Goal: Information Seeking & Learning: Learn about a topic

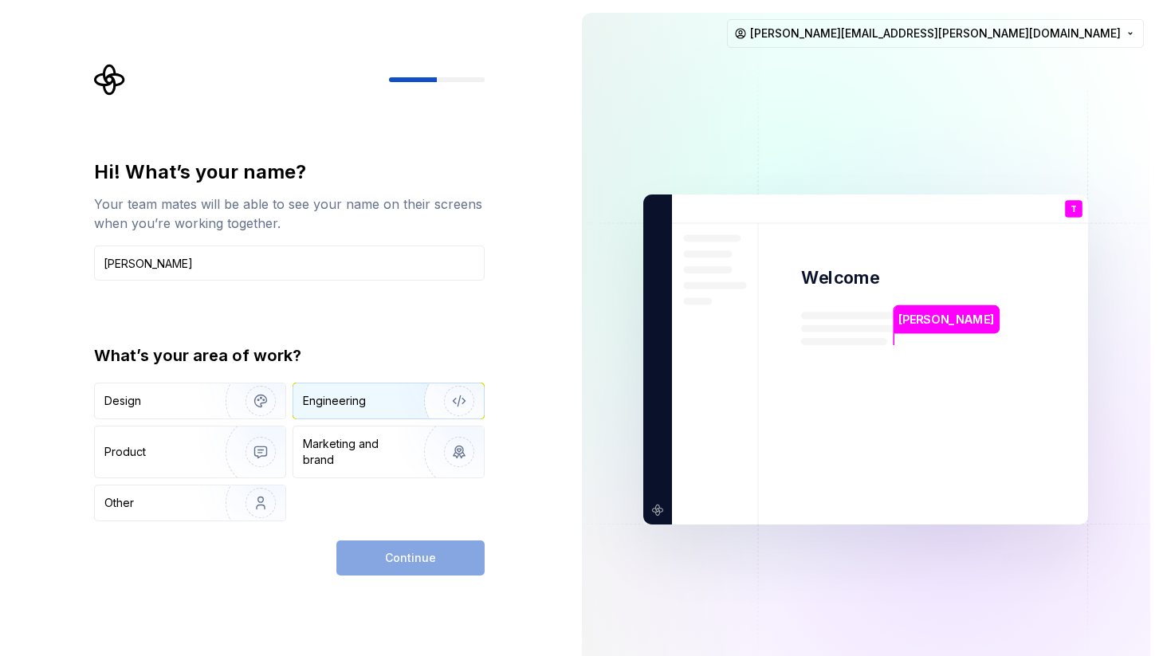
type input "[PERSON_NAME]"
click at [413, 417] on img "button" at bounding box center [449, 401] width 102 height 107
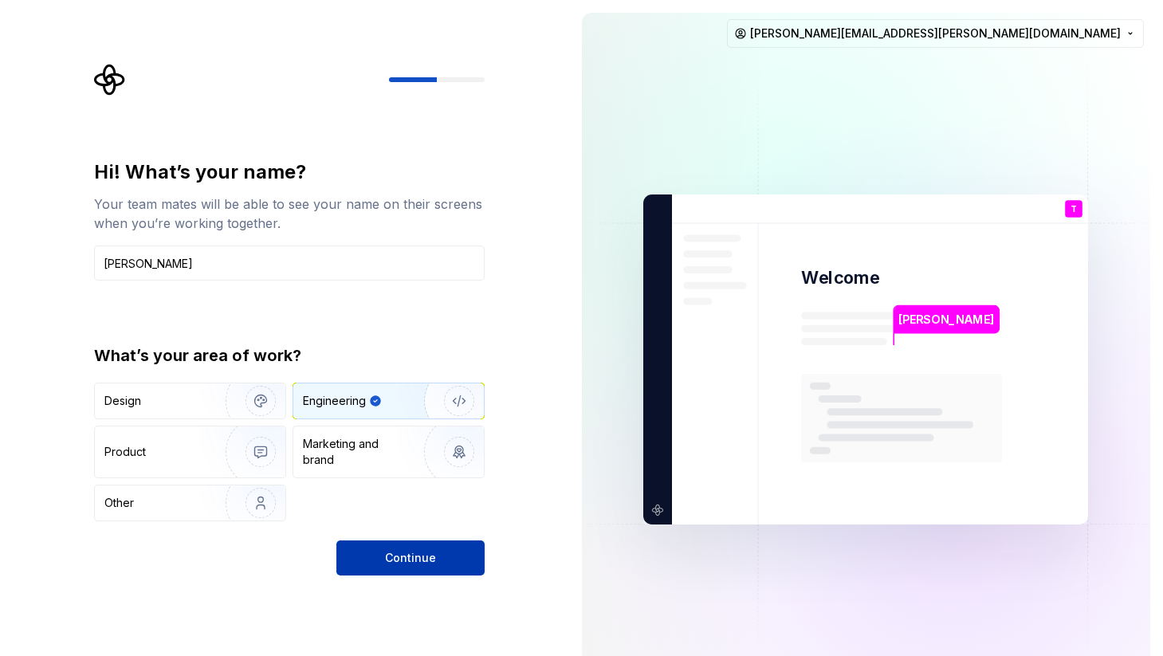
click at [413, 551] on span "Continue" at bounding box center [410, 558] width 51 height 16
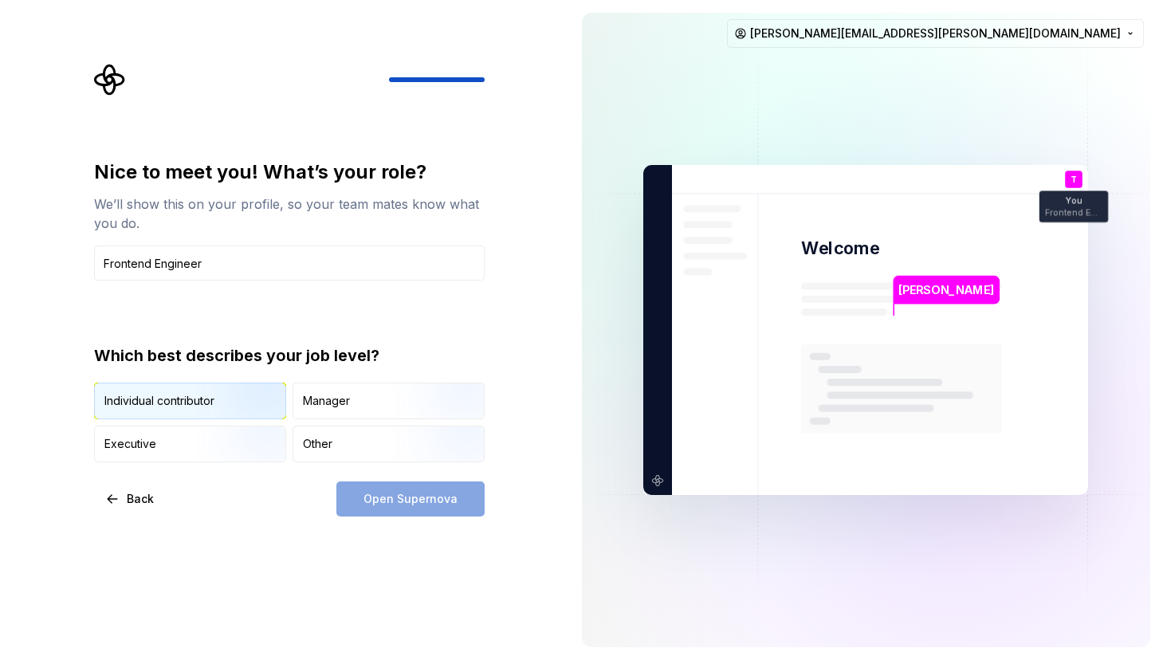
type input "Frontend Engineer"
click at [234, 414] on img "button" at bounding box center [247, 420] width 102 height 107
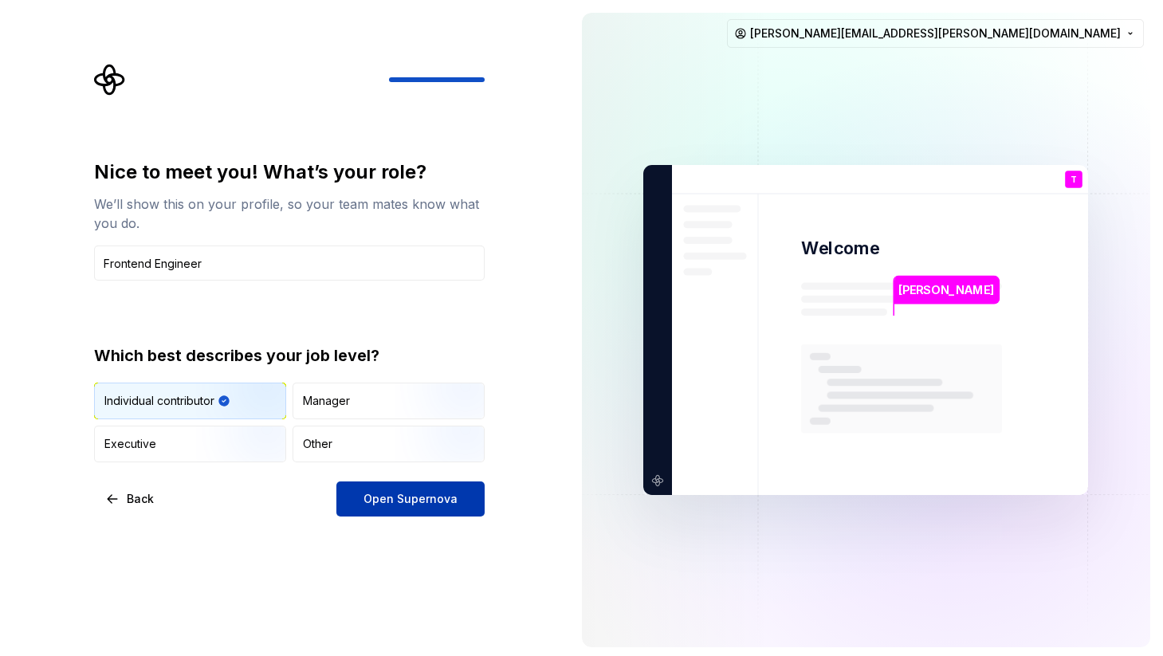
click at [367, 506] on span "Open Supernova" at bounding box center [410, 499] width 94 height 16
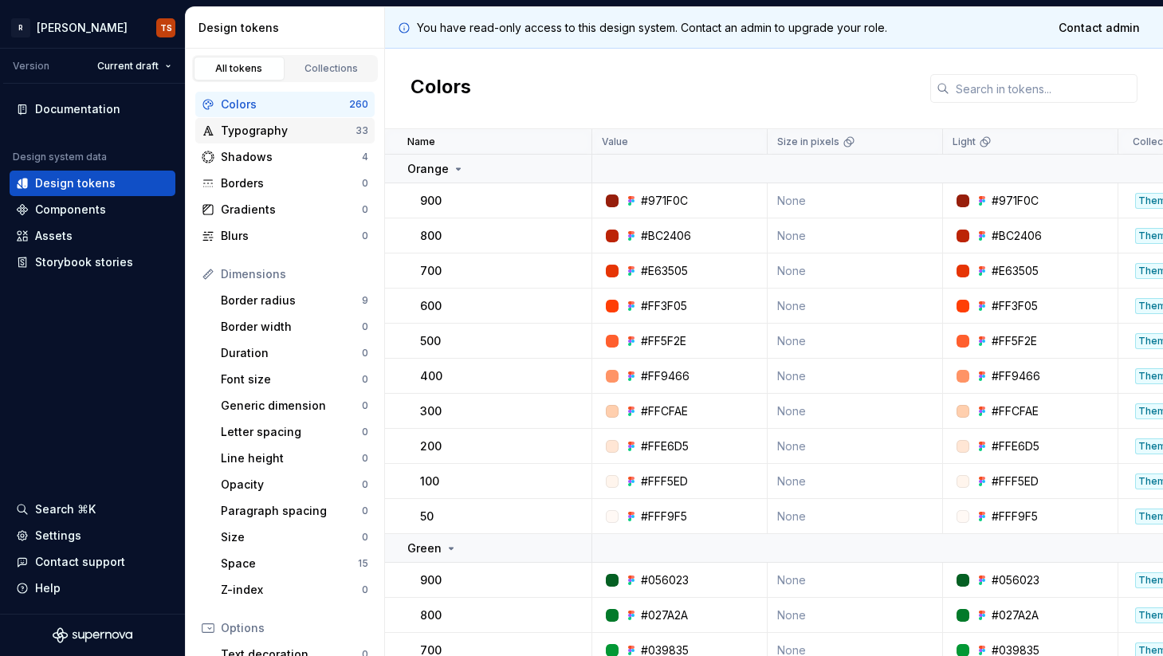
click at [284, 131] on div "Typography" at bounding box center [288, 131] width 135 height 16
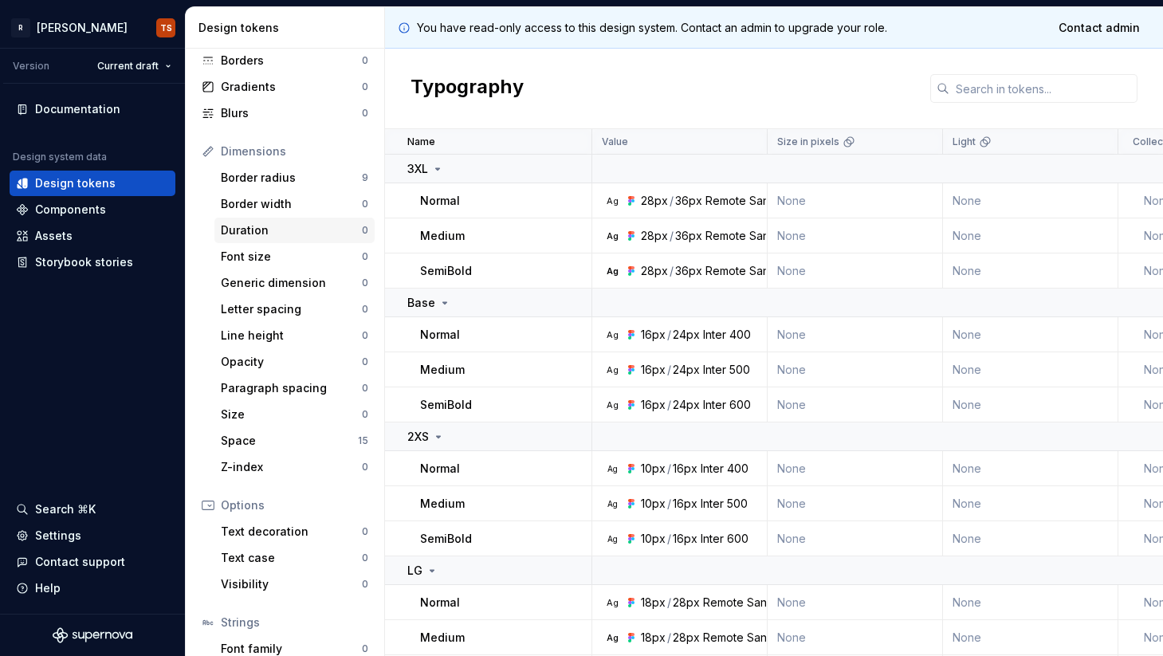
scroll to position [127, 0]
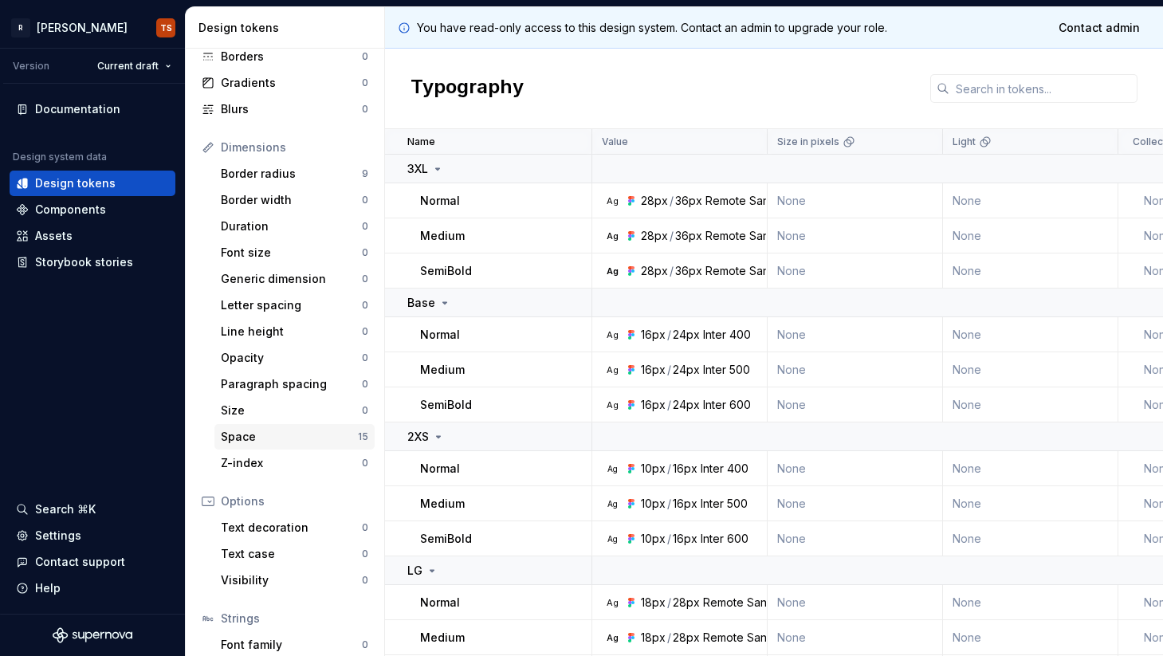
click at [253, 438] on div "Space" at bounding box center [289, 437] width 137 height 16
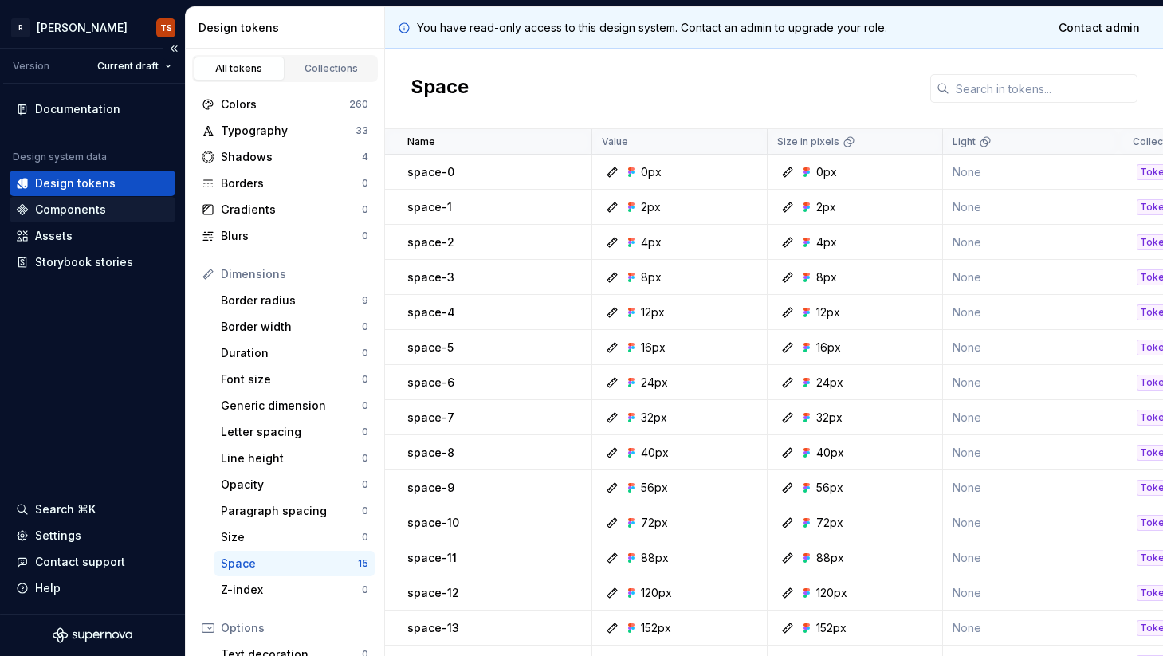
click at [89, 211] on div "Components" at bounding box center [70, 210] width 71 height 16
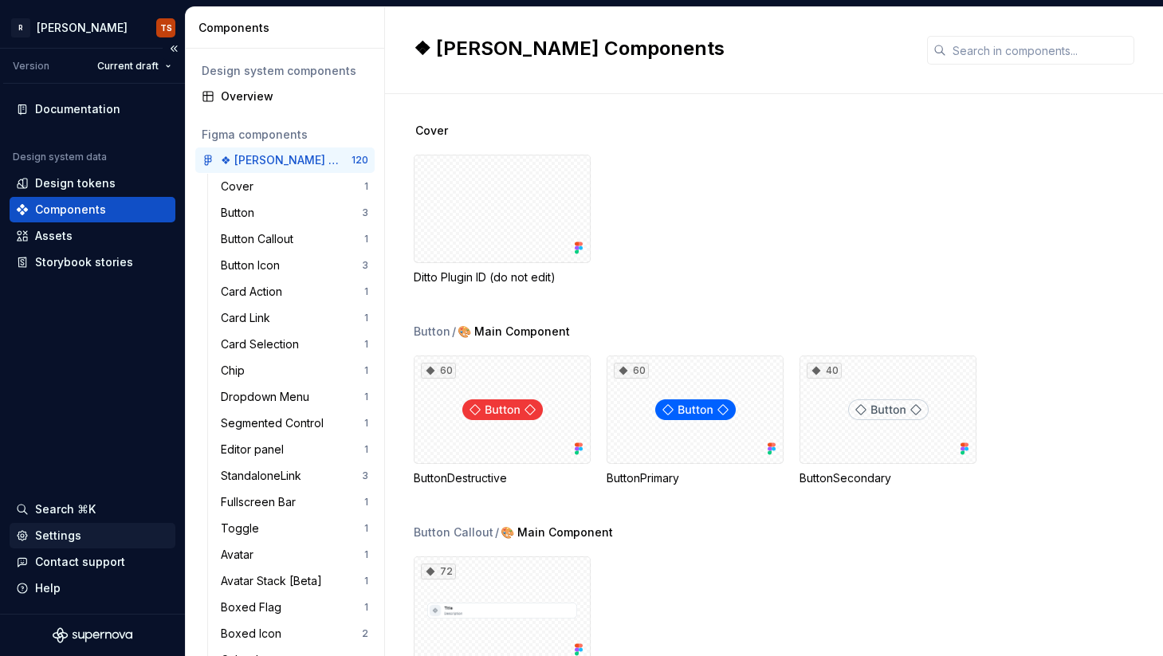
click at [82, 538] on div "Settings" at bounding box center [92, 536] width 153 height 16
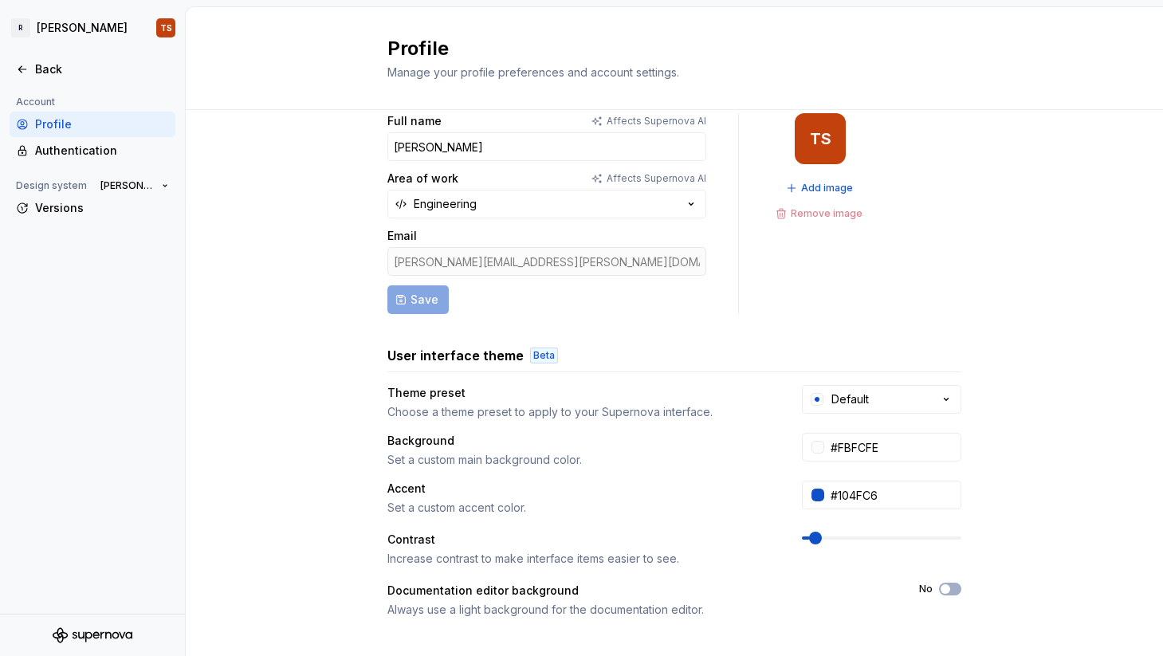
scroll to position [43, 0]
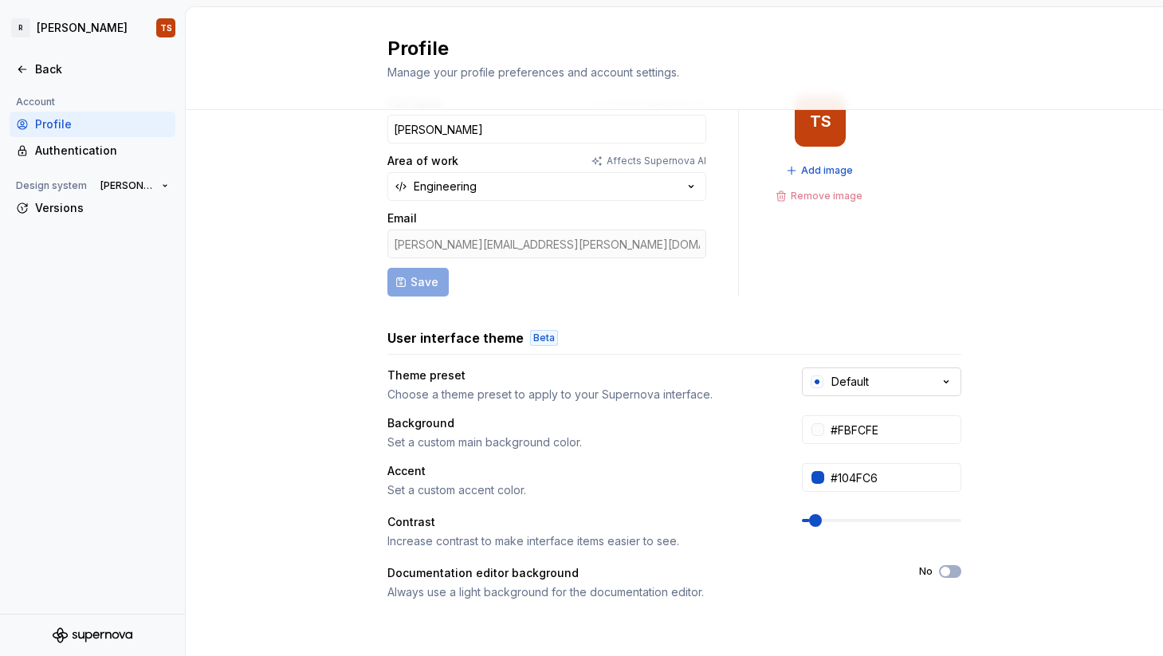
click at [888, 383] on button "Default" at bounding box center [881, 381] width 159 height 29
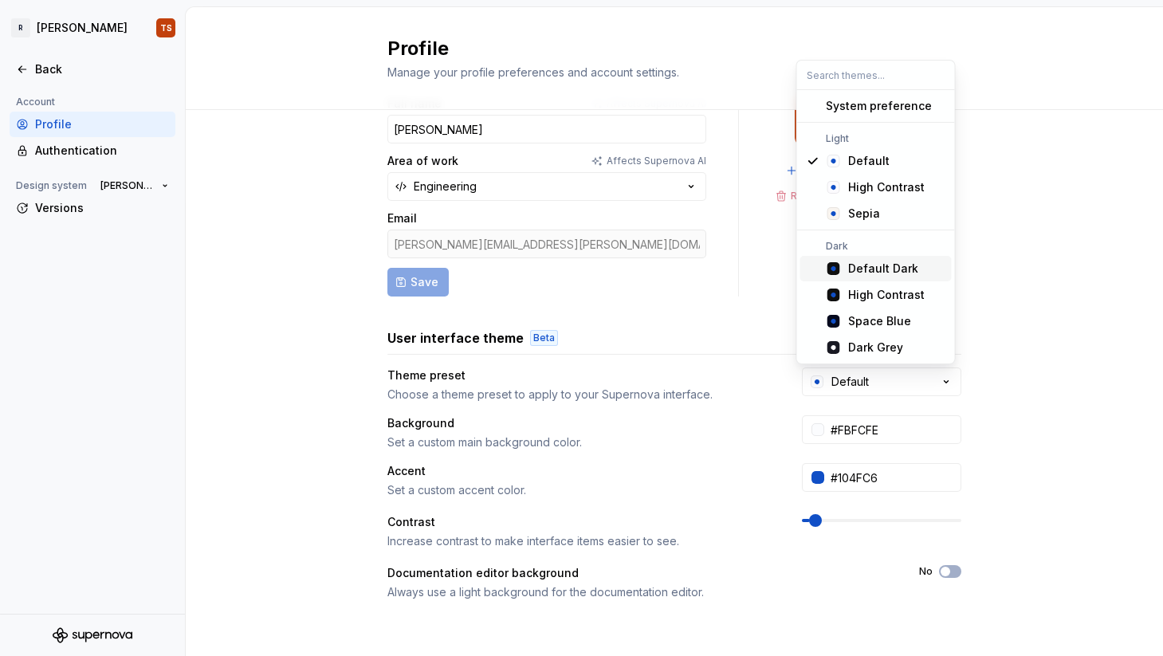
click at [886, 267] on div "Default Dark" at bounding box center [883, 269] width 70 height 16
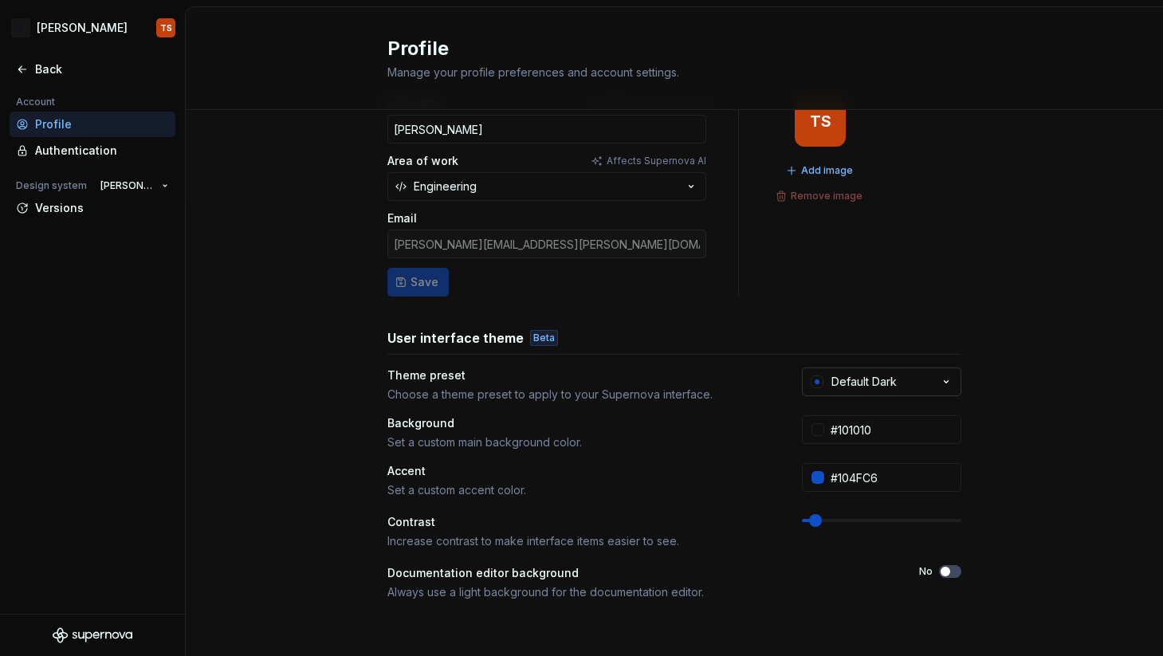
click at [908, 388] on button "Default Dark" at bounding box center [881, 381] width 159 height 29
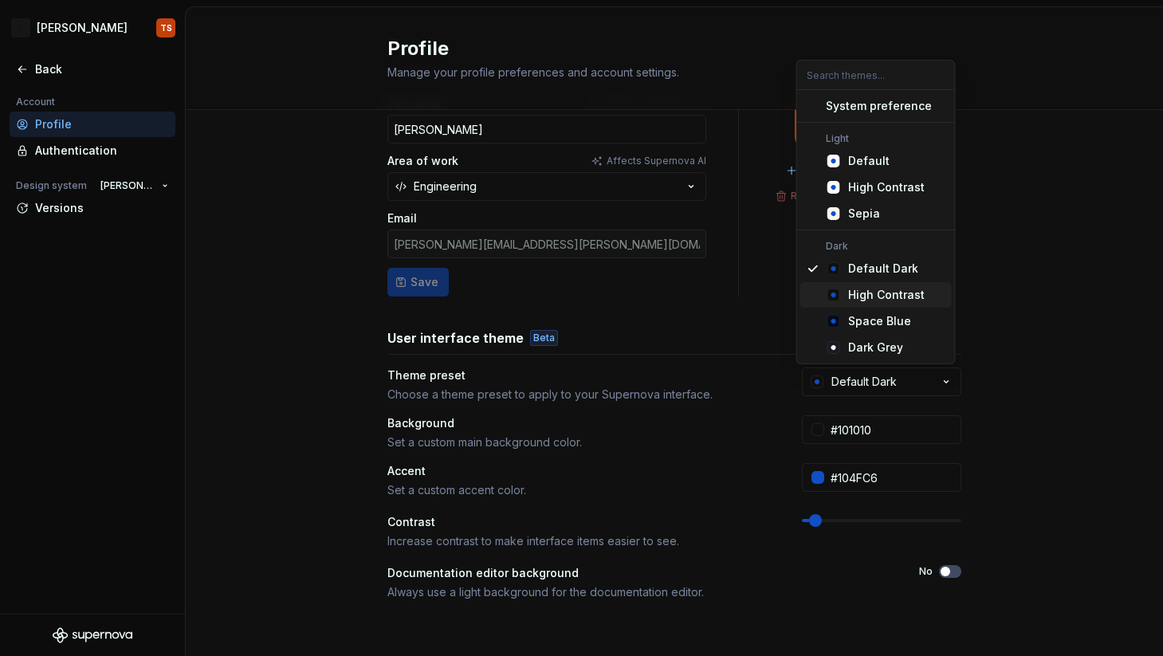
click at [910, 299] on div "High Contrast" at bounding box center [886, 295] width 77 height 16
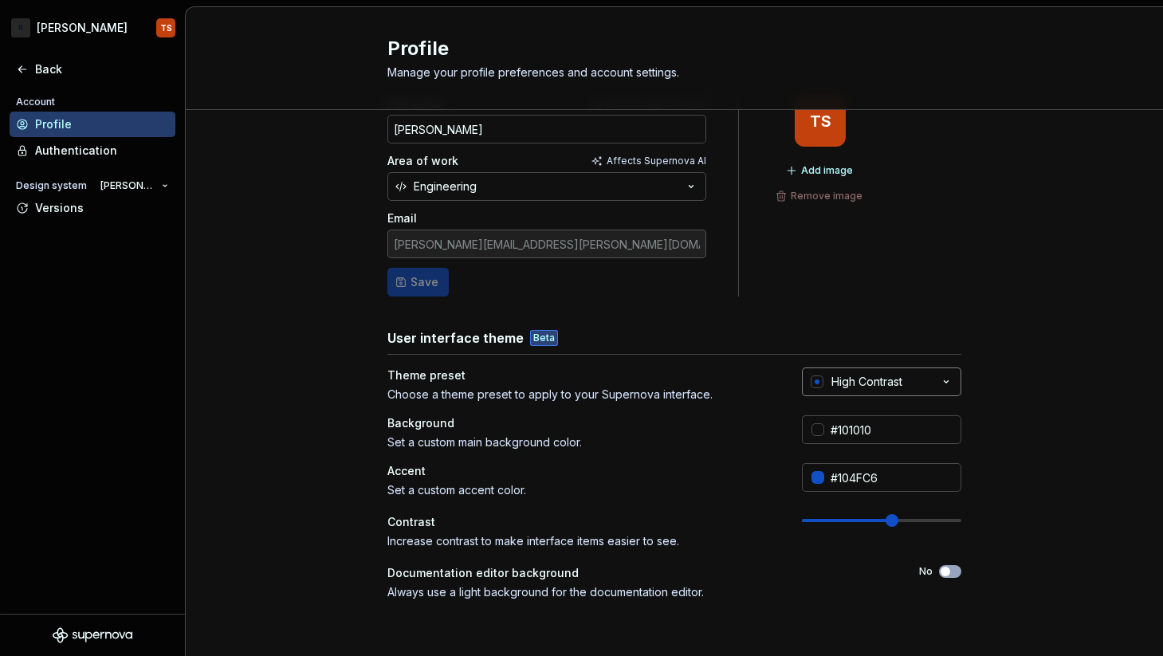
click at [906, 376] on button "High Contrast" at bounding box center [881, 381] width 159 height 29
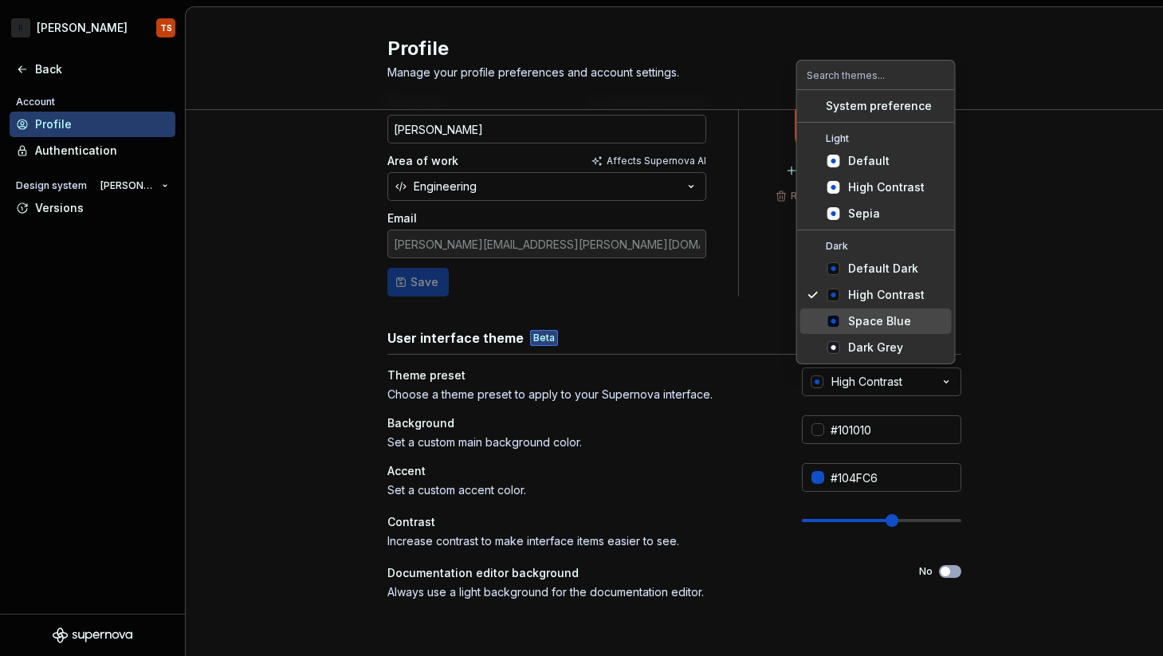
click at [906, 331] on span "Space Blue" at bounding box center [875, 321] width 151 height 26
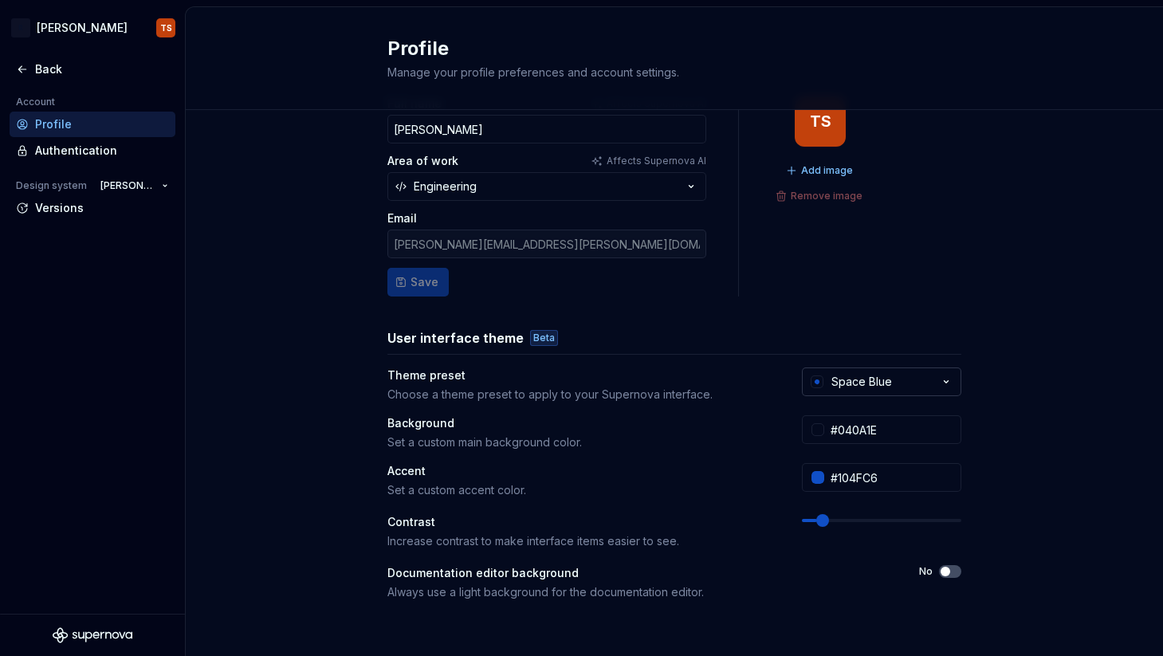
click at [905, 374] on button "Space Blue" at bounding box center [881, 381] width 159 height 29
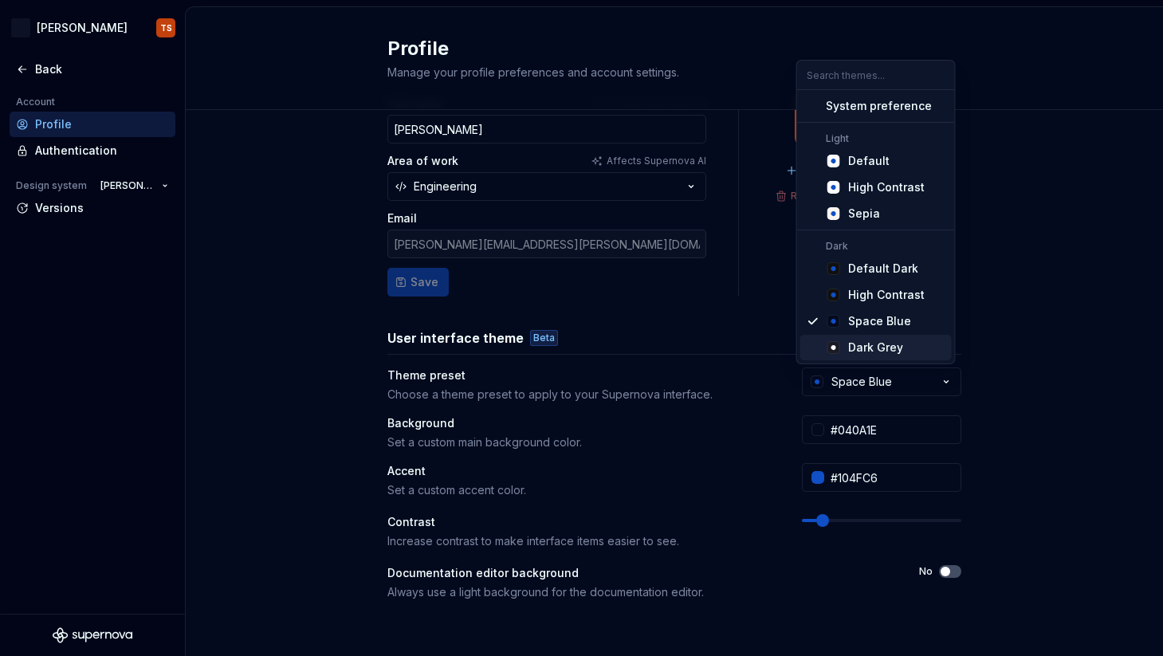
click at [906, 346] on div "Dark Grey" at bounding box center [896, 348] width 97 height 16
type input "#191A23"
type input "#FFFFFF"
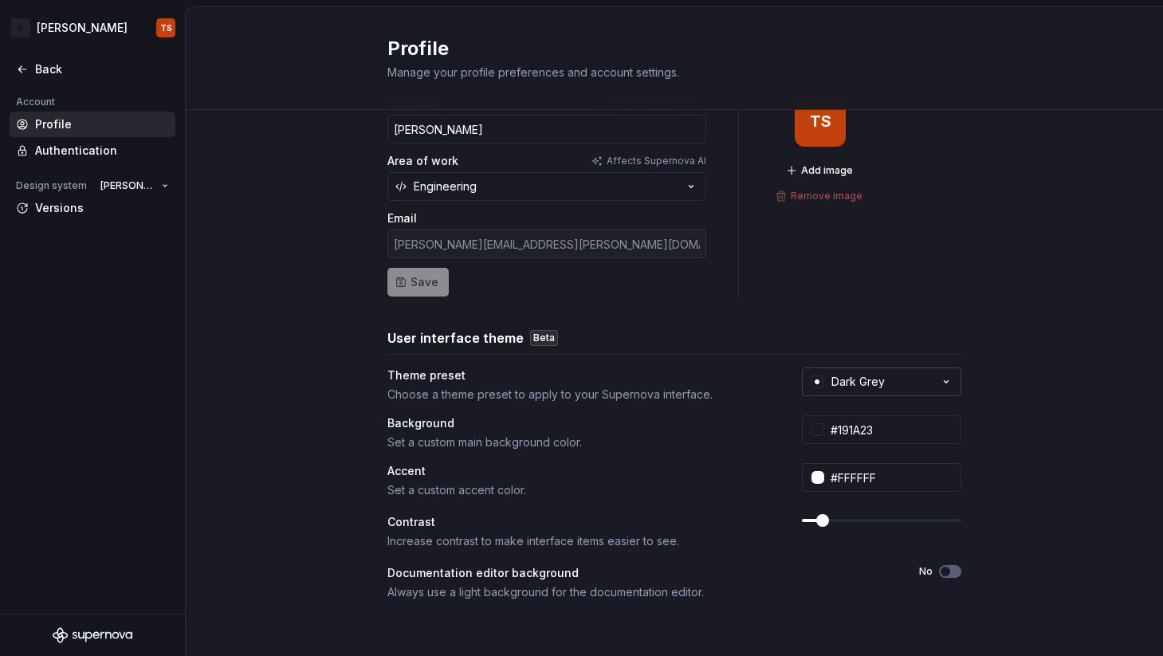
click at [901, 381] on button "Dark Grey" at bounding box center [881, 381] width 159 height 29
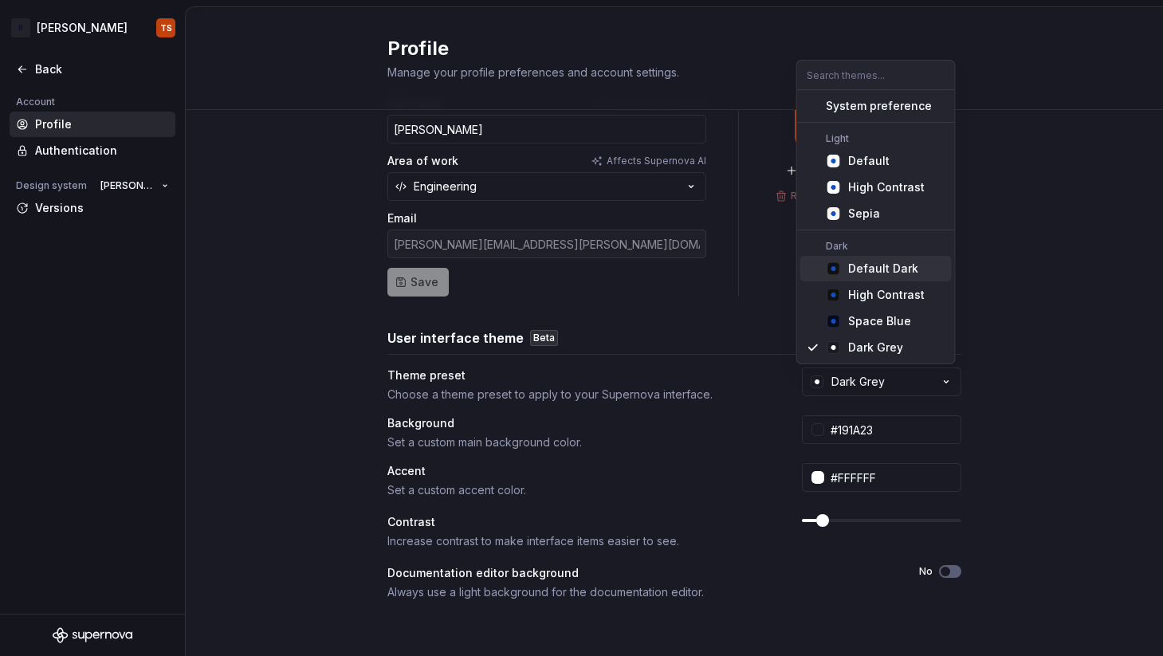
click at [900, 274] on div "Default Dark" at bounding box center [883, 269] width 70 height 16
type input "#101010"
type input "#104FC6"
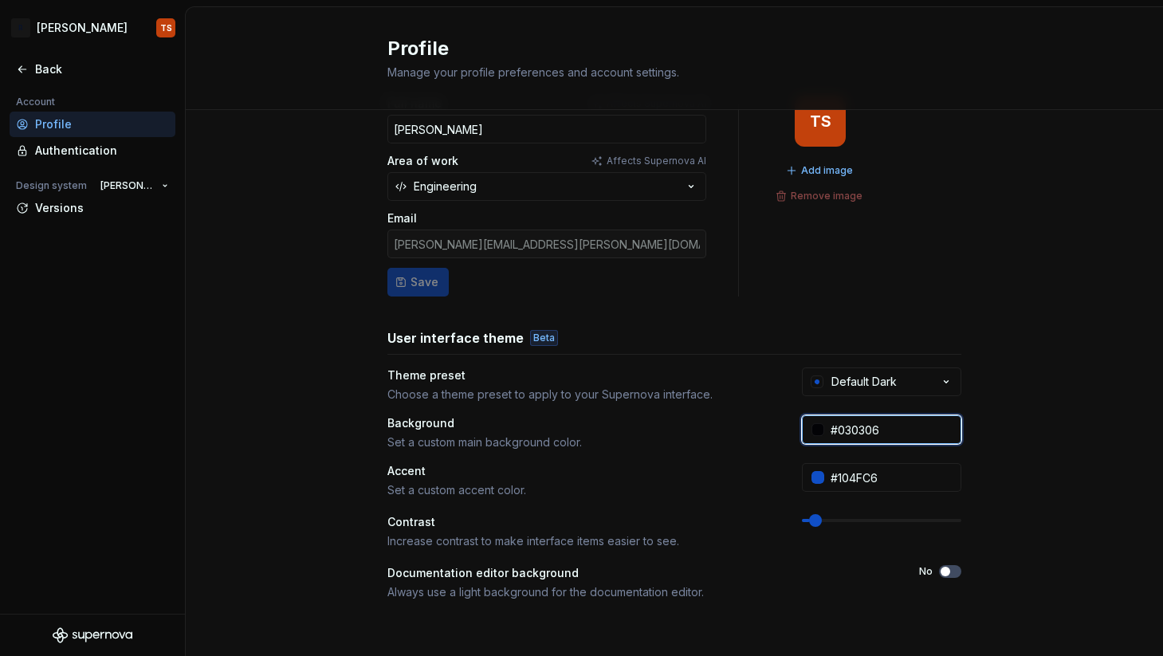
type input "#030306"
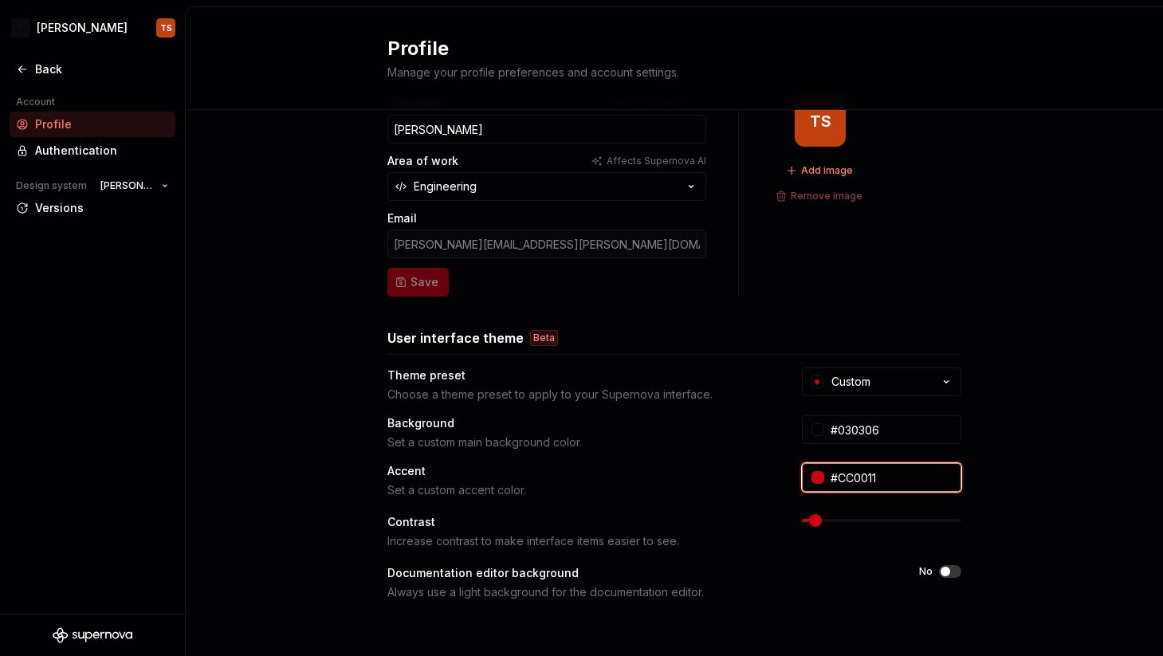
click at [842, 481] on input "#CC0011" at bounding box center [892, 477] width 137 height 29
type input "#EE0022"
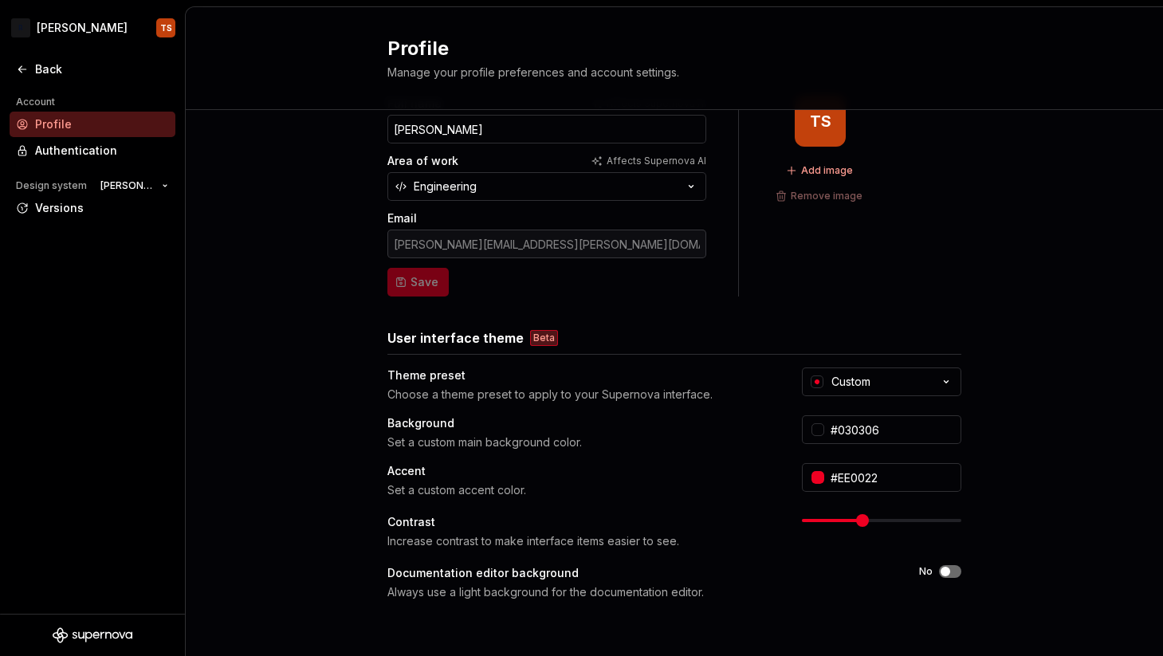
click at [856, 527] on span at bounding box center [862, 520] width 13 height 13
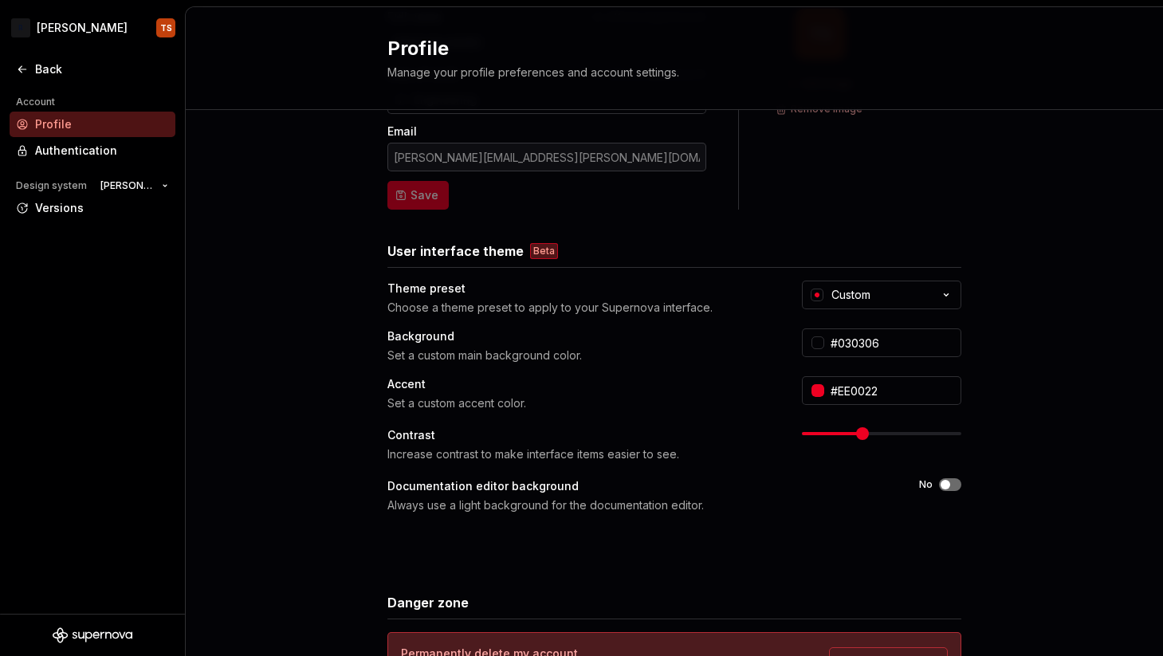
scroll to position [0, 0]
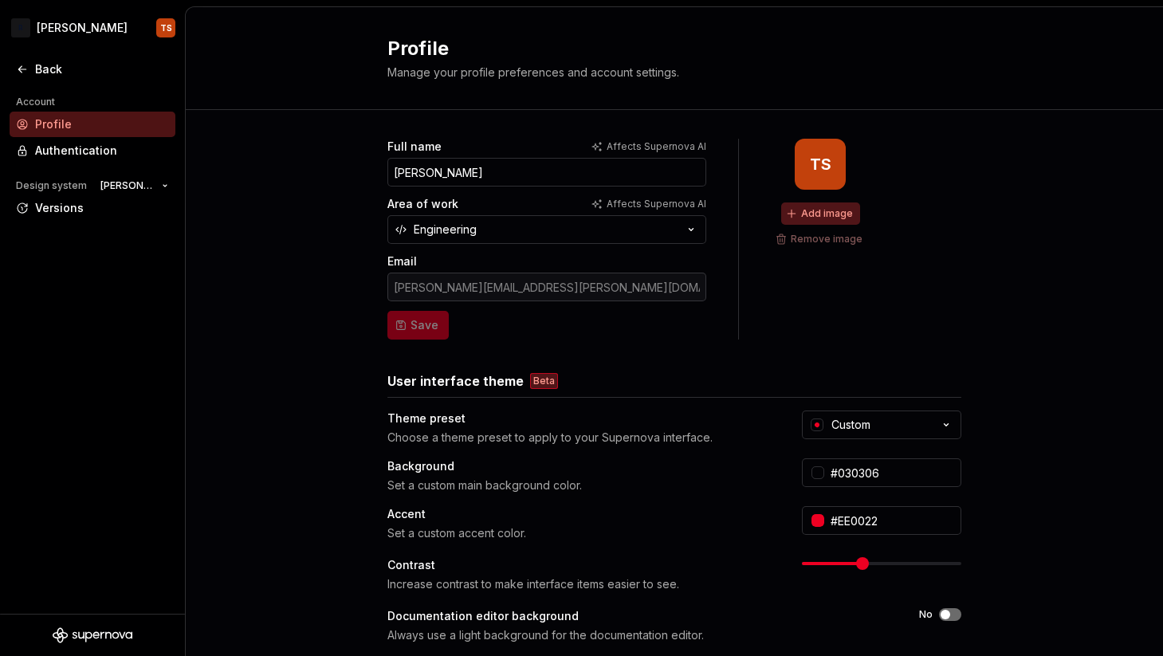
click at [811, 216] on span "Add image" at bounding box center [827, 213] width 52 height 13
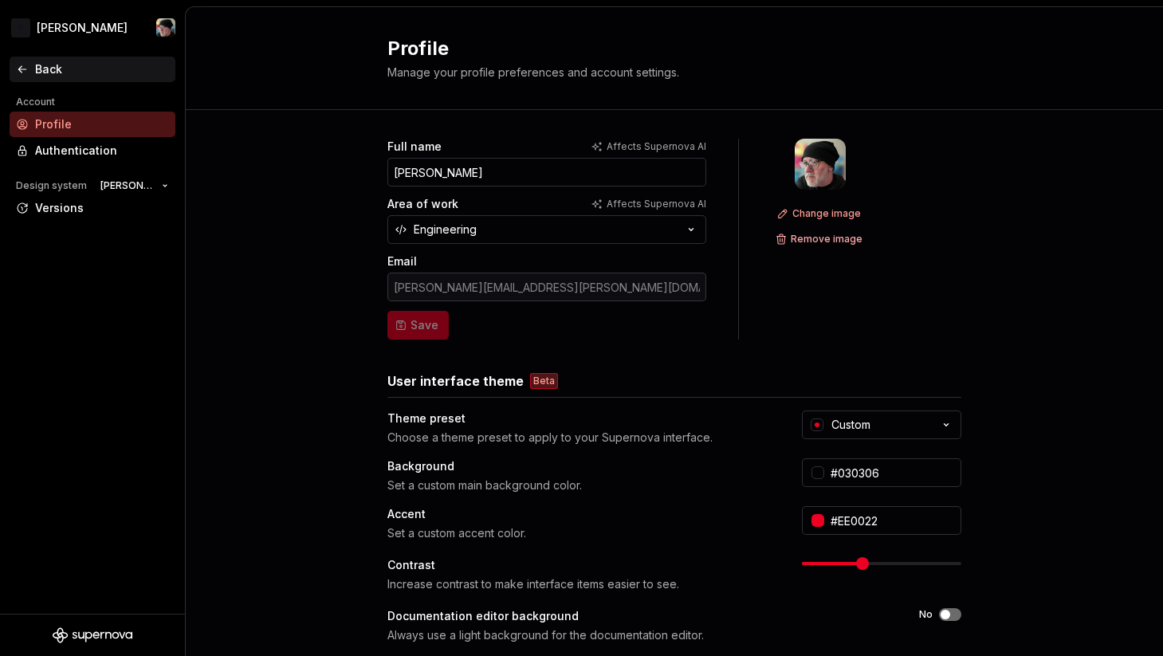
click at [57, 65] on div "Back" at bounding box center [102, 69] width 134 height 16
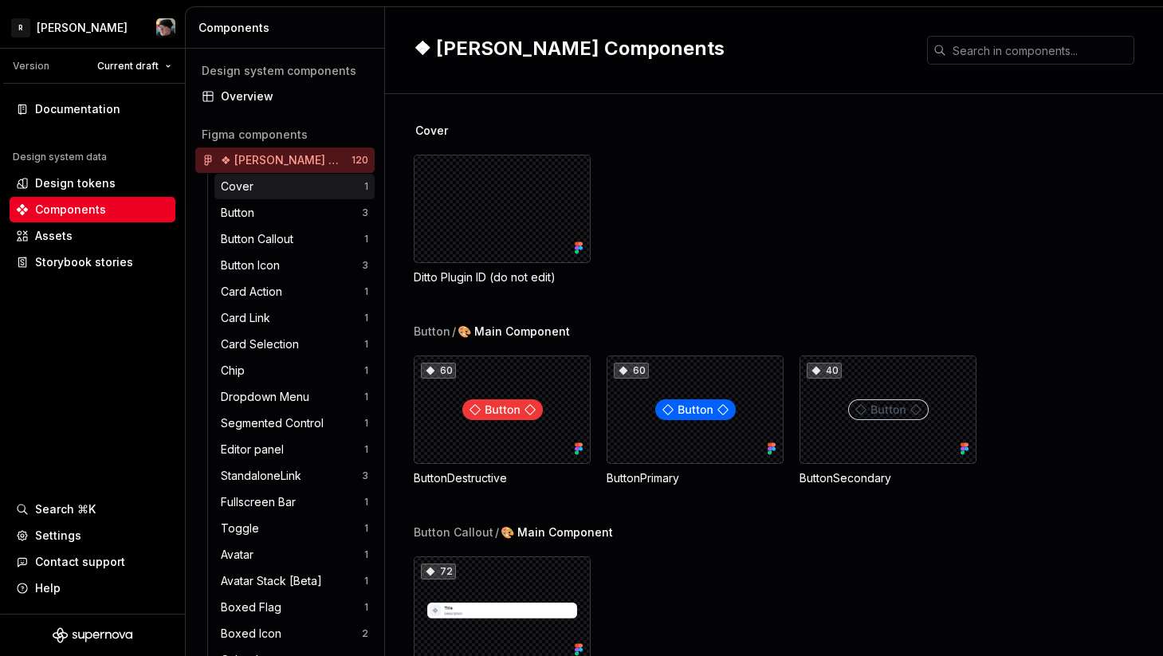
click at [265, 188] on div "Cover" at bounding box center [292, 187] width 143 height 16
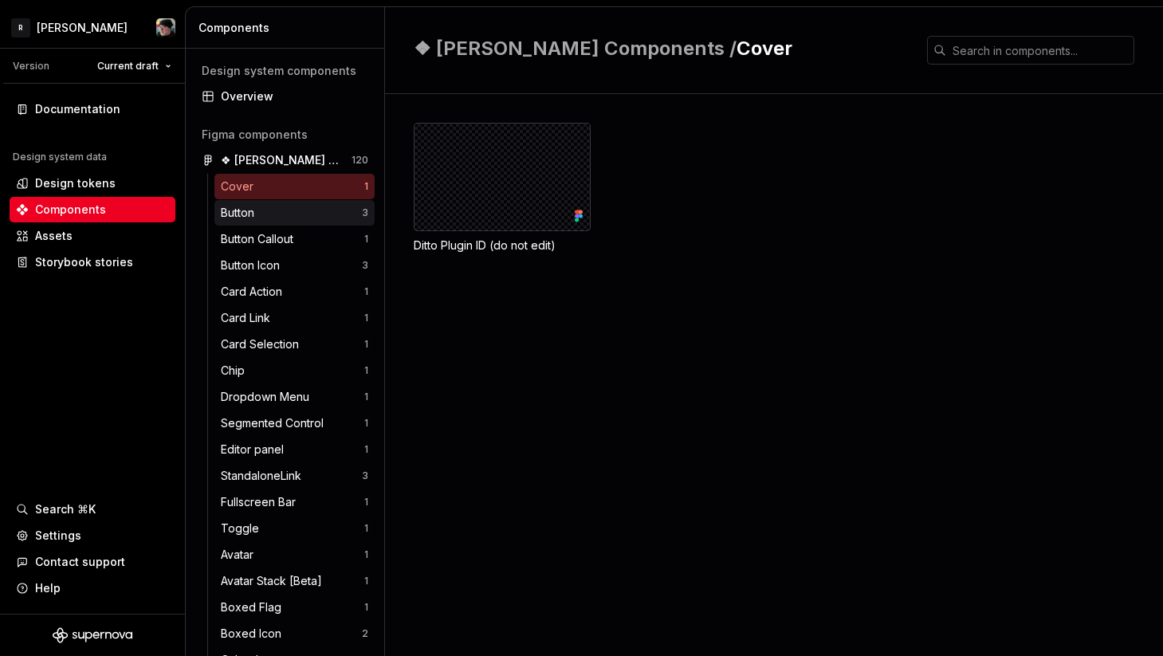
click at [256, 211] on div "Button" at bounding box center [241, 213] width 40 height 16
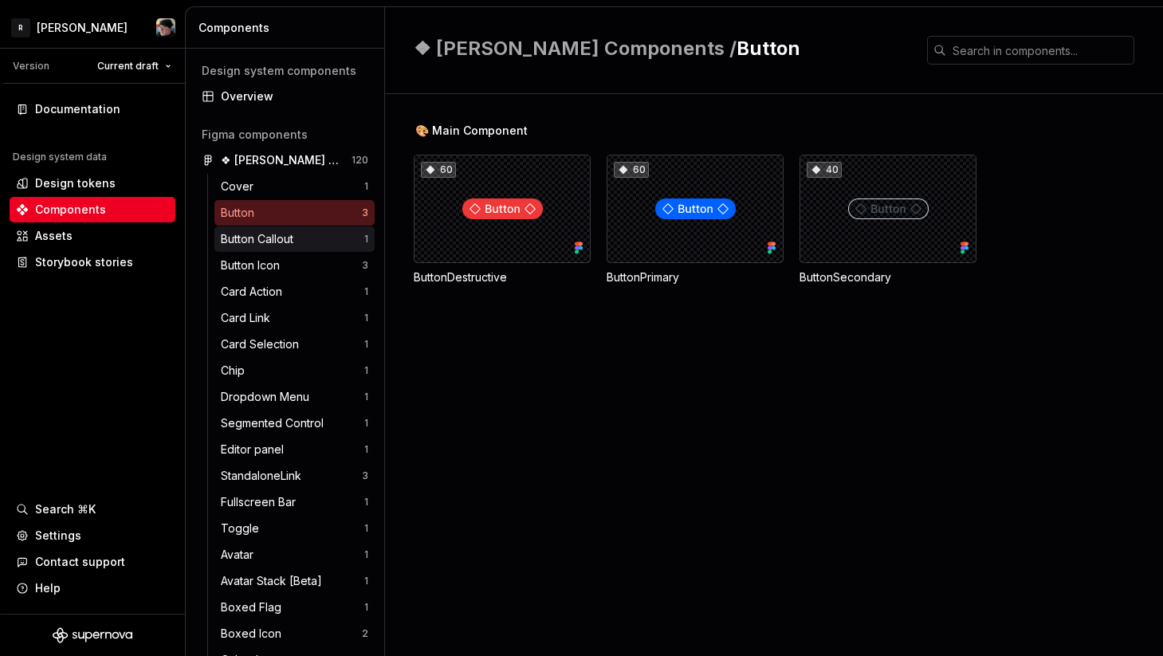
click at [256, 245] on div "Button Callout" at bounding box center [260, 239] width 79 height 16
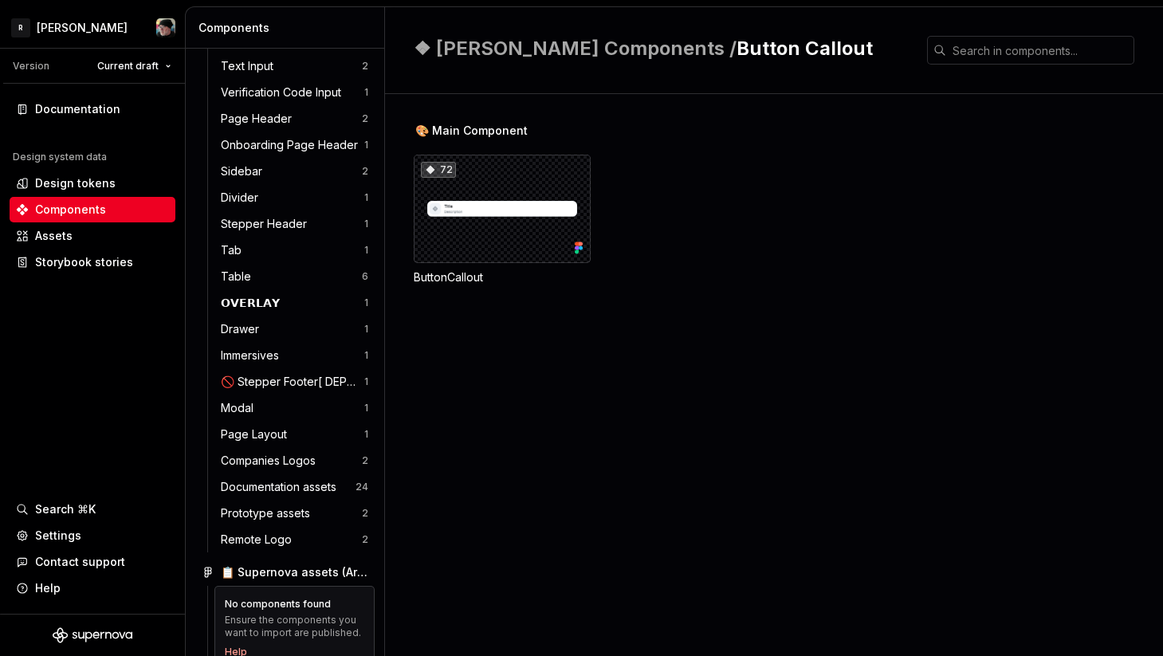
scroll to position [1260, 0]
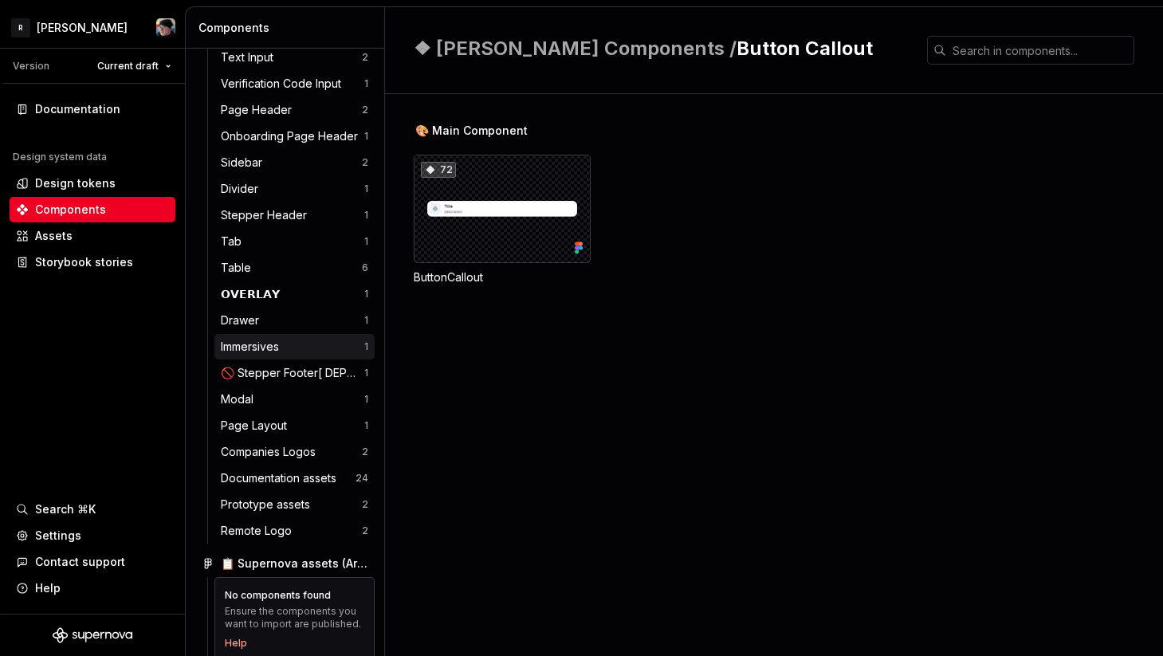
click at [256, 344] on div "Immersives" at bounding box center [253, 347] width 65 height 16
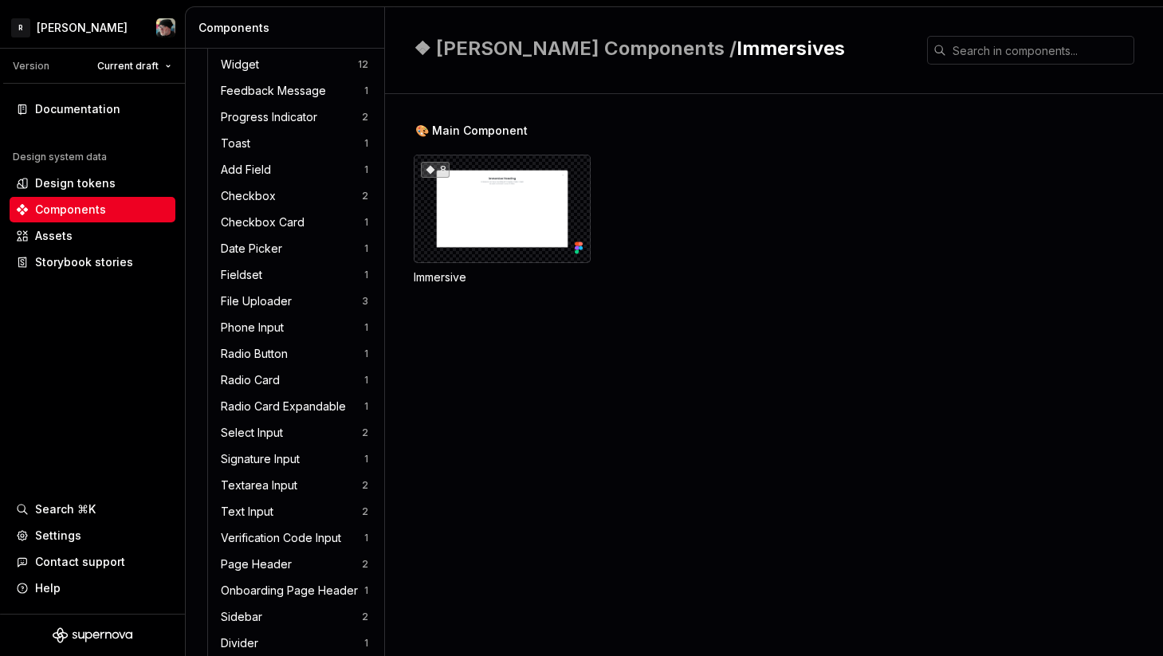
scroll to position [757, 0]
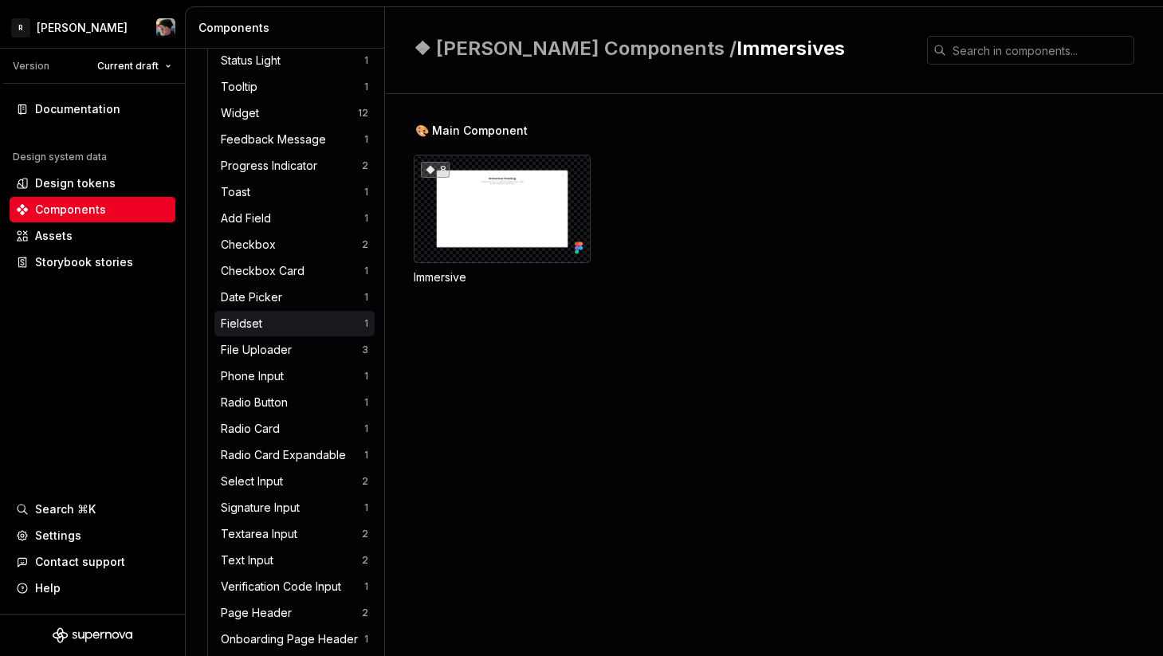
click at [253, 320] on div "Fieldset" at bounding box center [245, 324] width 48 height 16
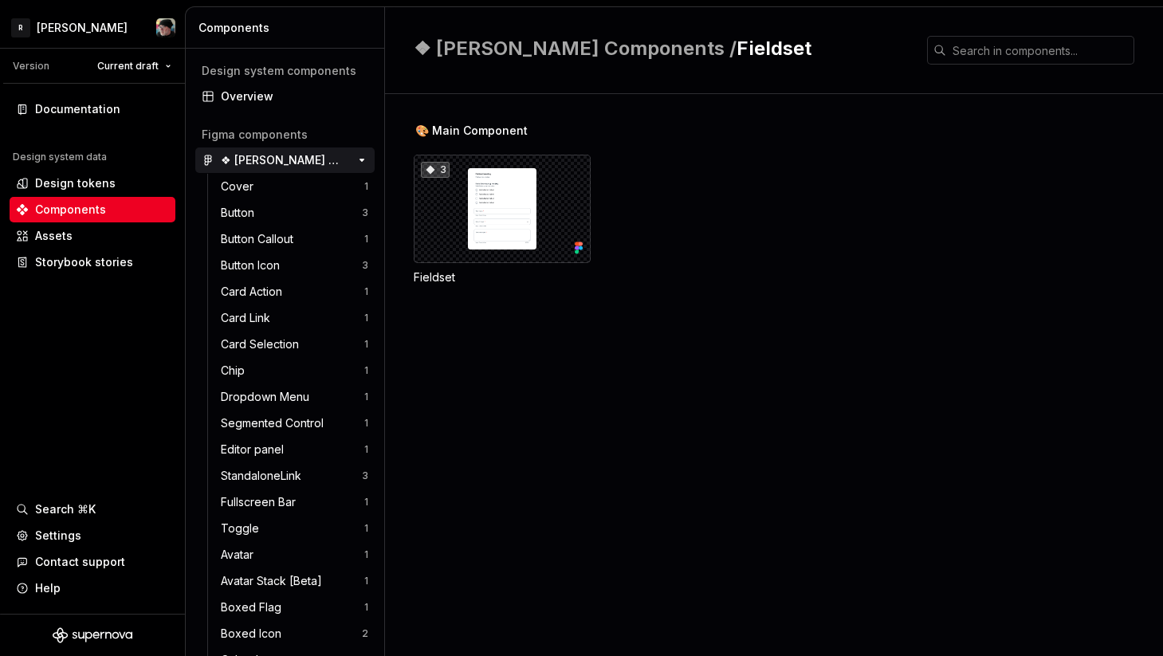
click at [252, 166] on div "❖ Norma Components" at bounding box center [280, 160] width 119 height 16
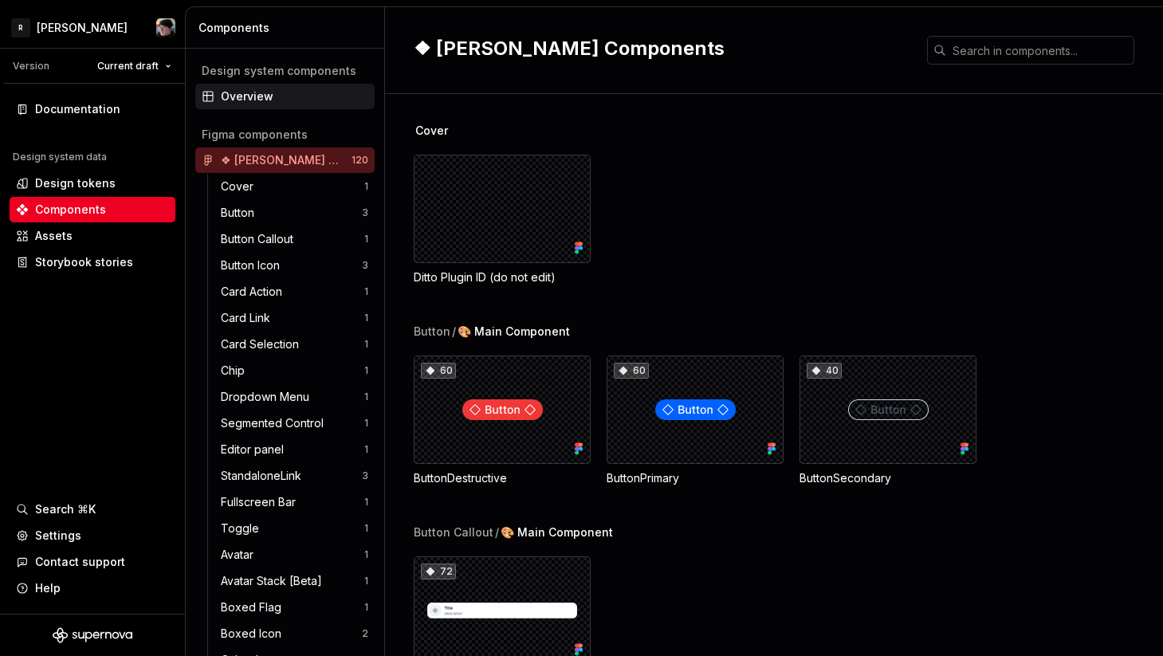
click at [260, 100] on div "Overview" at bounding box center [294, 96] width 147 height 16
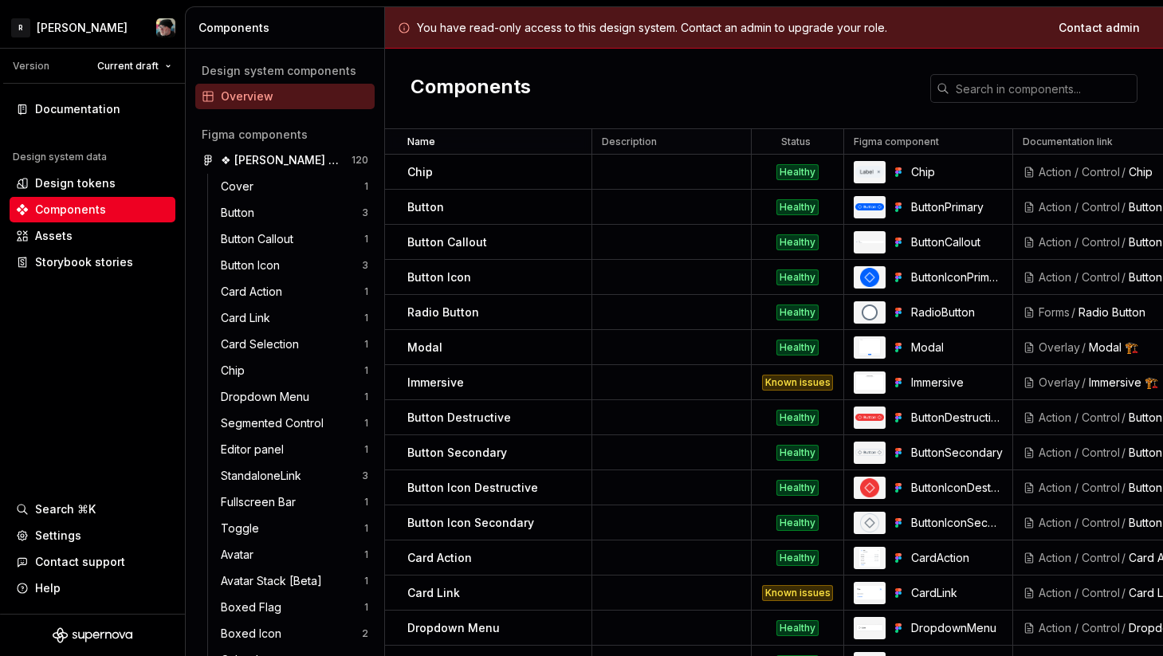
click at [431, 137] on p "Name" at bounding box center [421, 141] width 28 height 13
click at [429, 143] on p "Name" at bounding box center [421, 141] width 28 height 13
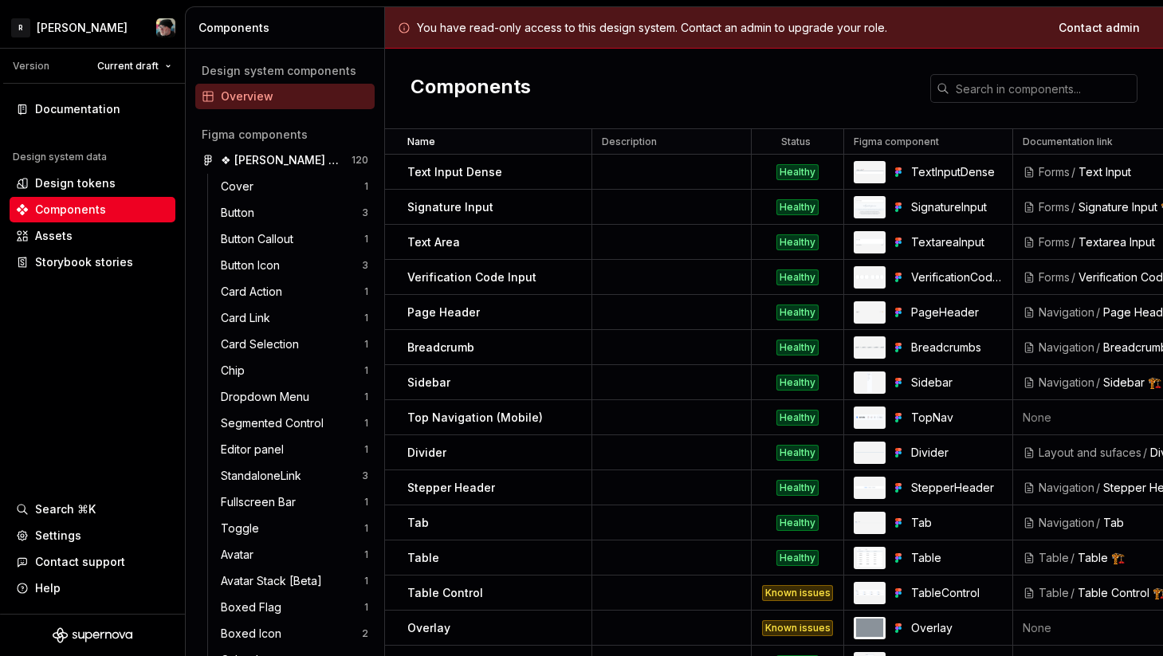
scroll to position [1927, 0]
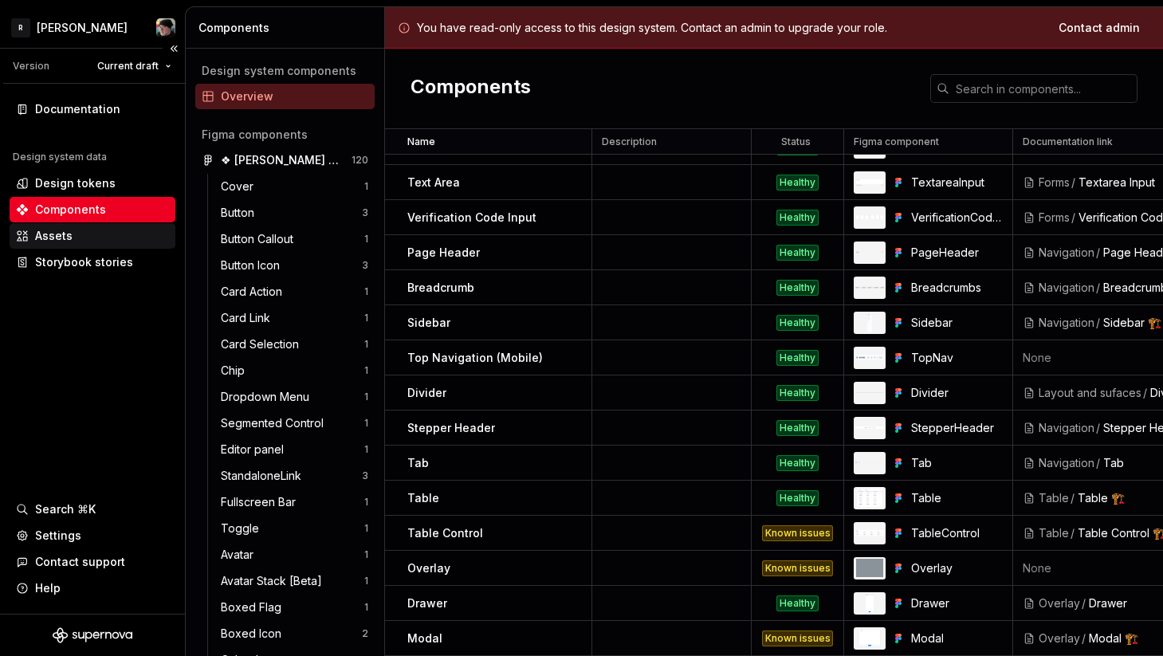
click at [62, 228] on div "Assets" at bounding box center [53, 236] width 37 height 16
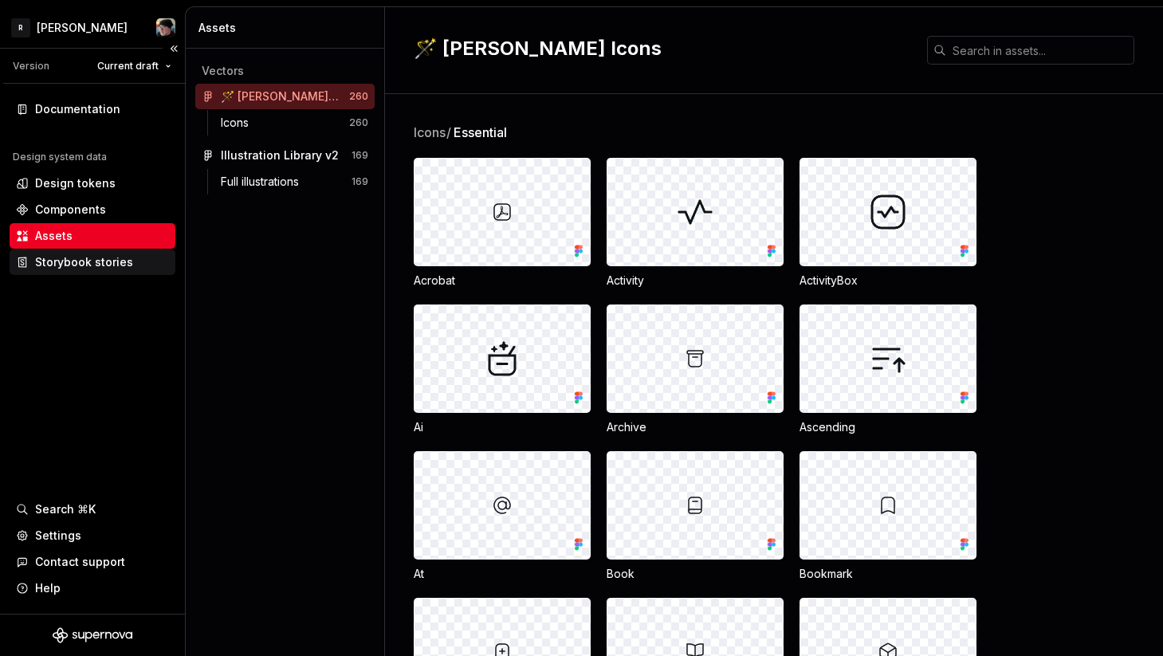
click at [62, 255] on div "Storybook stories" at bounding box center [84, 262] width 98 height 16
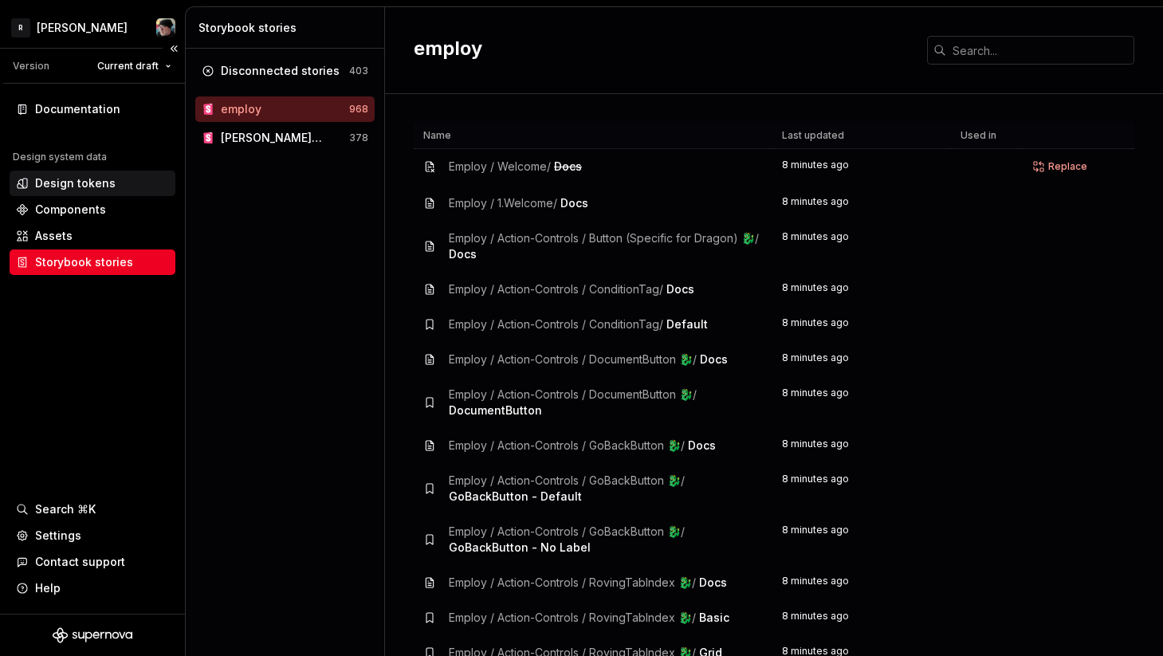
click at [64, 179] on div "Design tokens" at bounding box center [75, 183] width 80 height 16
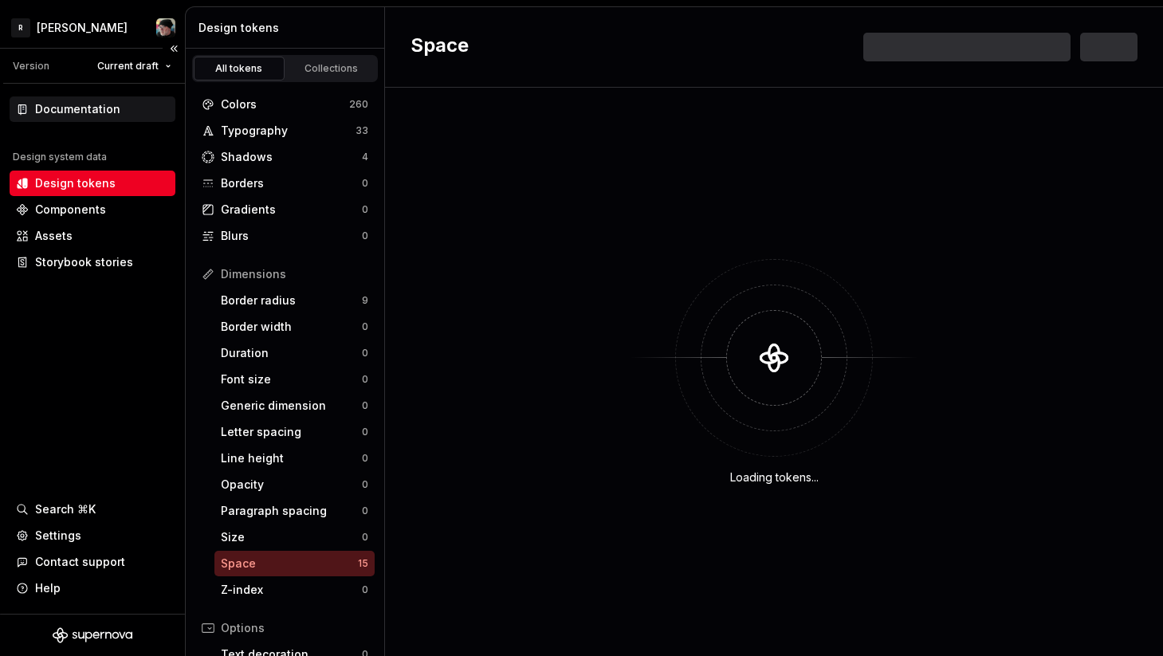
click at [82, 109] on div "Documentation" at bounding box center [77, 109] width 85 height 16
